Goal: Book appointment/travel/reservation

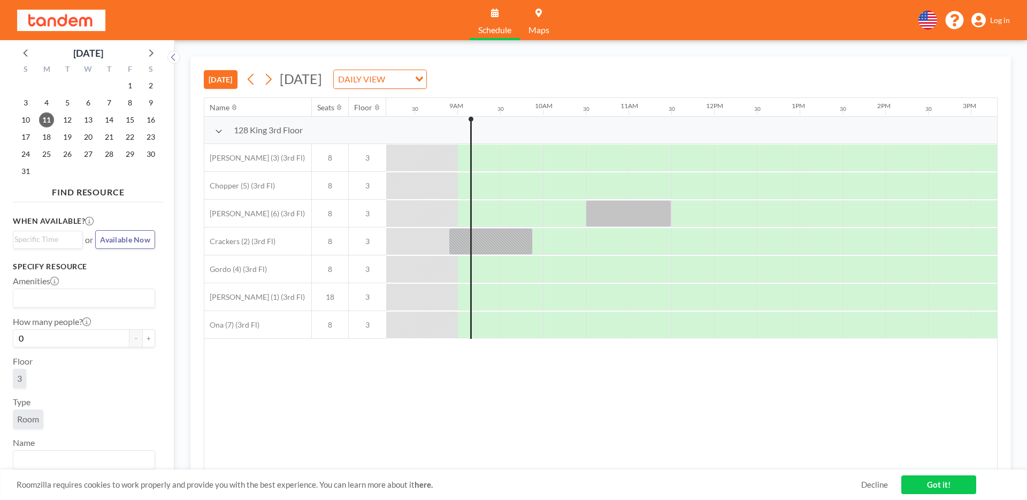
scroll to position [0, 728]
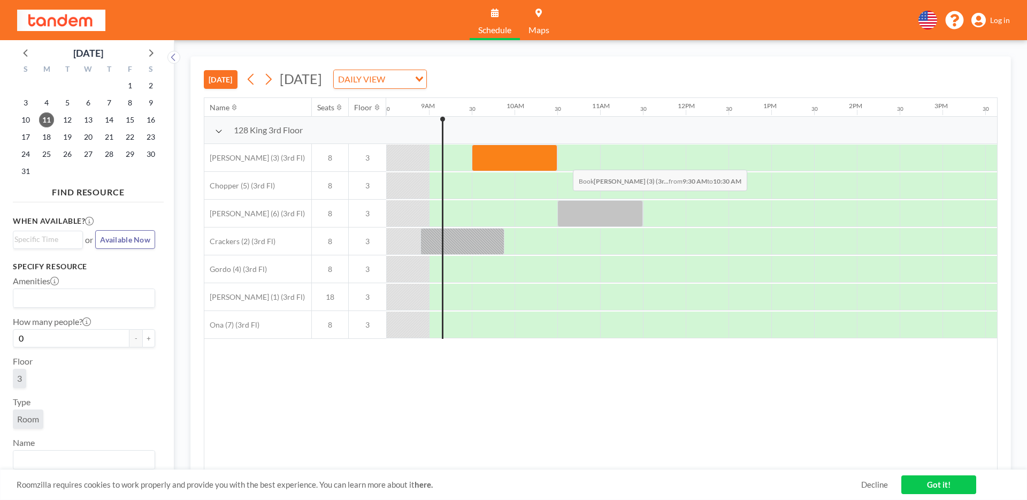
drag, startPoint x: 480, startPoint y: 158, endPoint x: 565, endPoint y: 162, distance: 85.2
click at [565, 162] on div at bounding box center [686, 158] width 2055 height 28
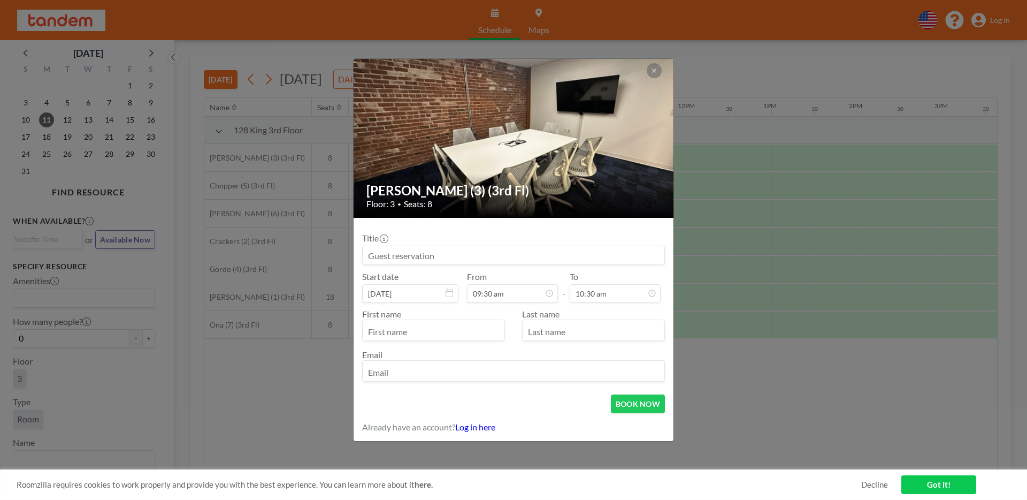
click at [430, 249] on input at bounding box center [514, 255] width 302 height 18
type input "Woz"
click at [641, 399] on button "BOOK NOW" at bounding box center [638, 403] width 54 height 19
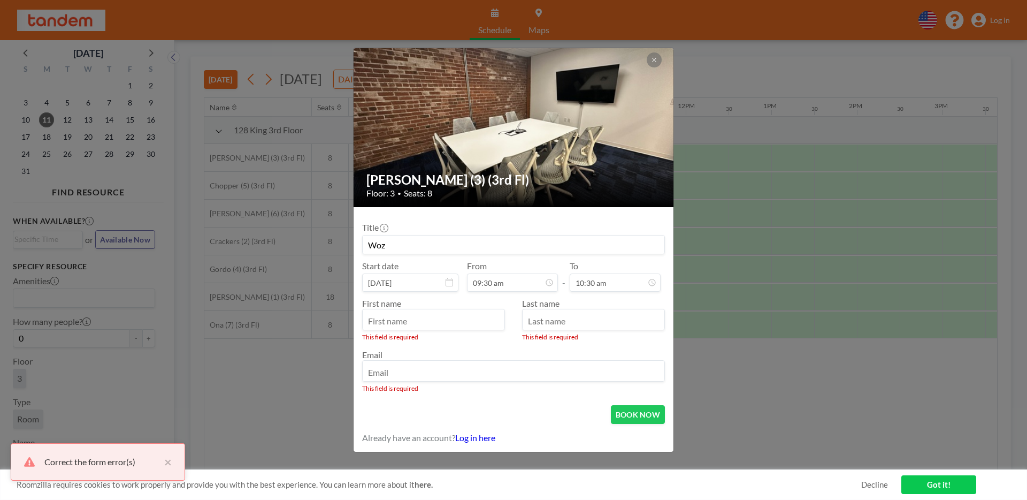
click at [517, 321] on div "Last name This field is required" at bounding box center [589, 319] width 151 height 43
click at [483, 319] on input "text" at bounding box center [434, 320] width 142 height 18
type input "[PERSON_NAME]"
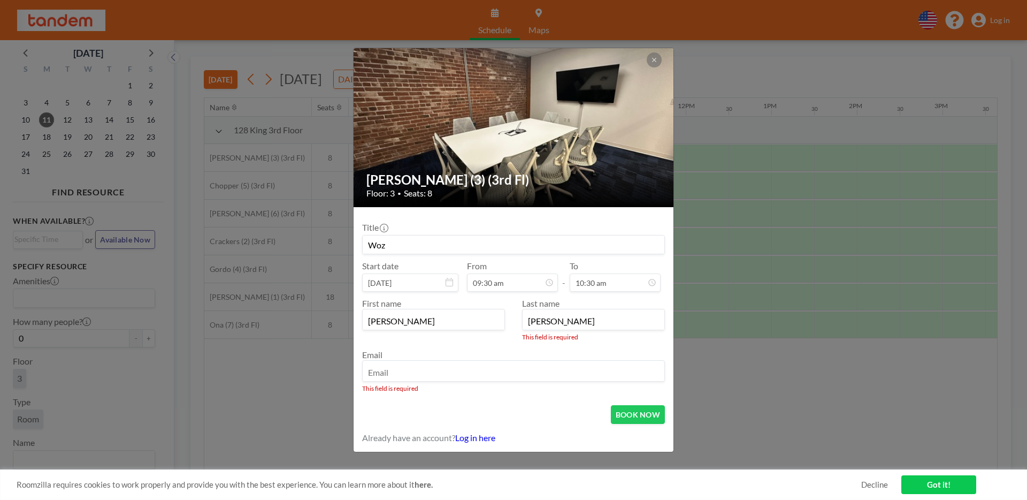
type input "[PERSON_NAME]"
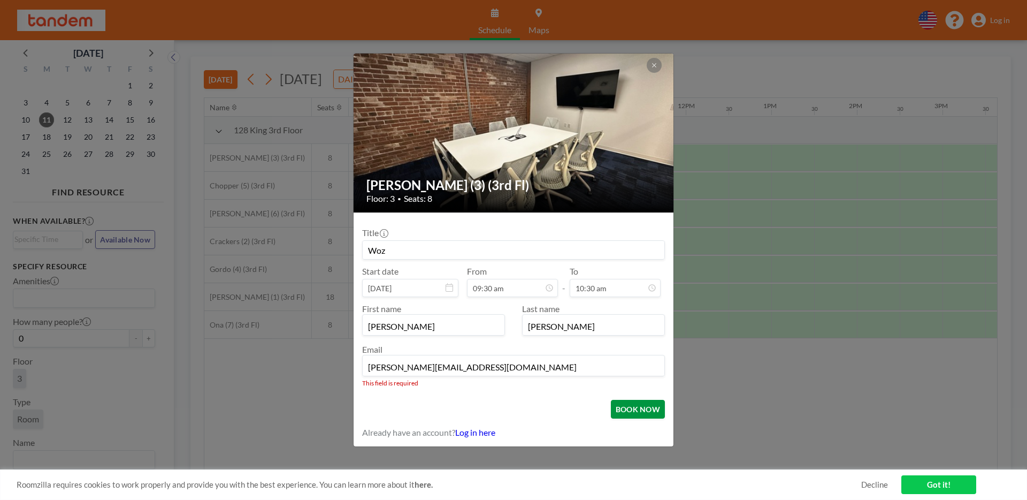
type input "[PERSON_NAME][EMAIL_ADDRESS][DOMAIN_NAME]"
click at [625, 409] on button "BOOK NOW" at bounding box center [638, 409] width 54 height 19
